Goal: Task Accomplishment & Management: Complete application form

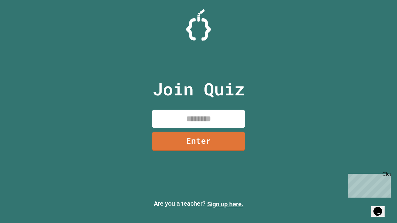
click at [225, 204] on link "Sign up here." at bounding box center [225, 204] width 36 height 7
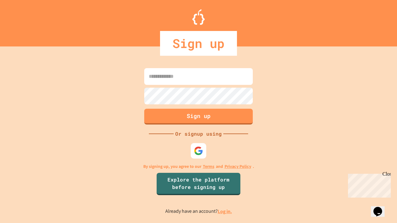
click at [225, 211] on link "Log in." at bounding box center [225, 211] width 14 height 7
